Goal: Browse casually

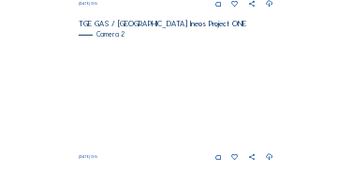
scroll to position [319, 0]
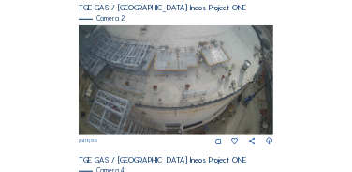
click at [242, 81] on img at bounding box center [176, 80] width 195 height 110
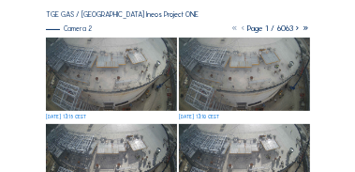
scroll to position [112, 0]
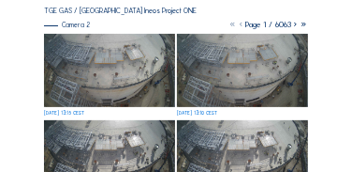
click at [140, 90] on img at bounding box center [109, 71] width 131 height 74
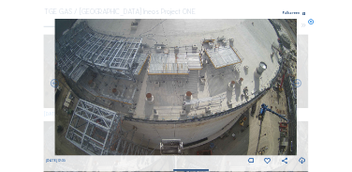
scroll to position [187, 0]
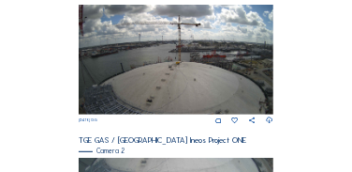
click at [166, 59] on img at bounding box center [176, 60] width 195 height 110
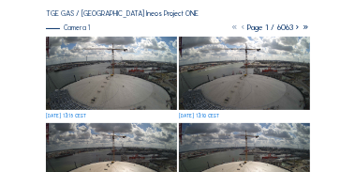
scroll to position [112, 0]
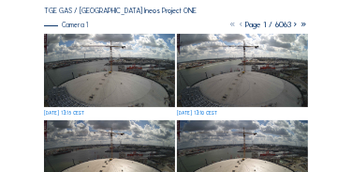
click at [149, 83] on img at bounding box center [109, 71] width 131 height 74
